Goal: Task Accomplishment & Management: Manage account settings

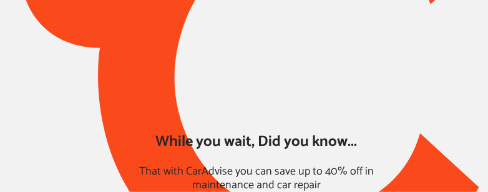
type input "*****"
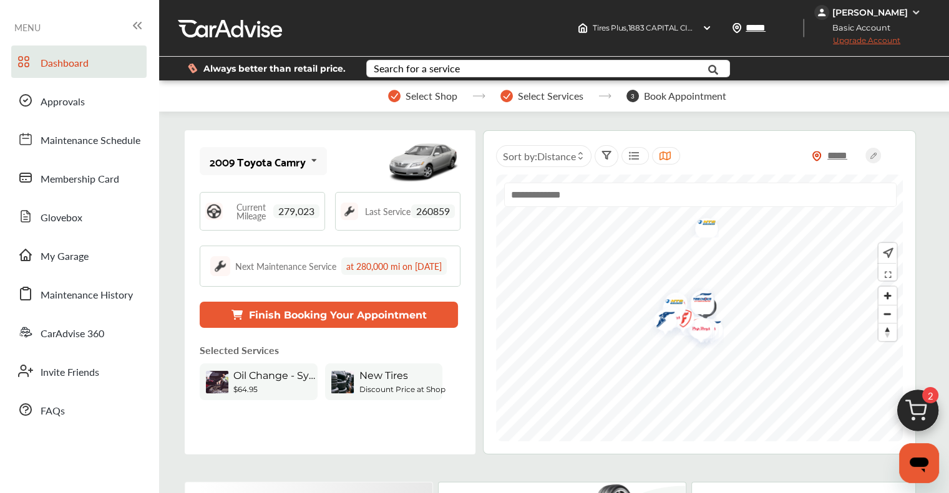
click at [487, 11] on div "[PERSON_NAME]" at bounding box center [869, 12] width 75 height 11
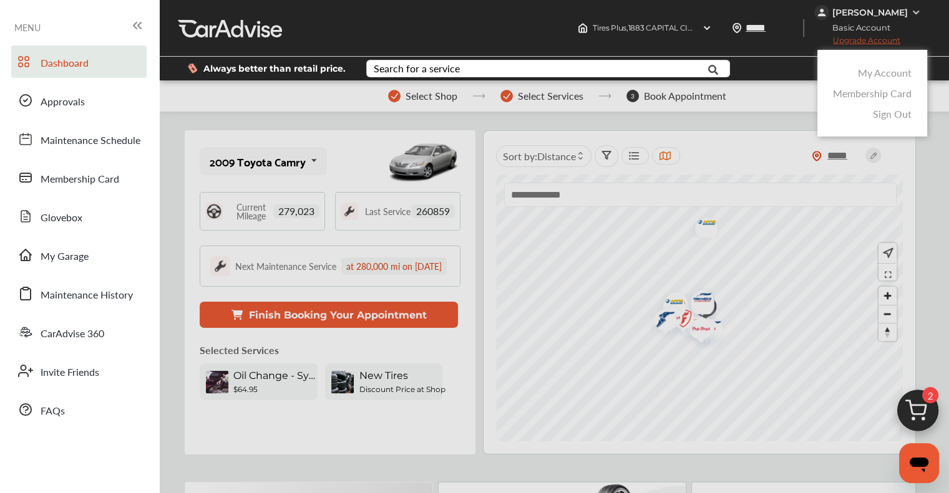
click at [487, 94] on link "Membership Card" at bounding box center [872, 93] width 79 height 14
